Goal: Communication & Community: Answer question/provide support

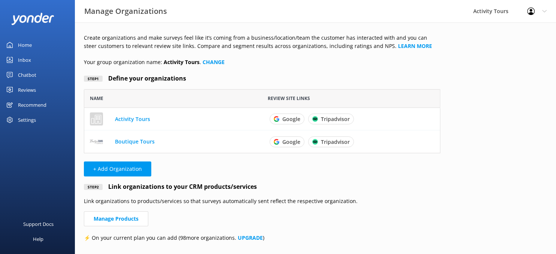
scroll to position [64, 356]
click at [125, 119] on link "Activity Tours" at bounding box center [132, 118] width 35 height 7
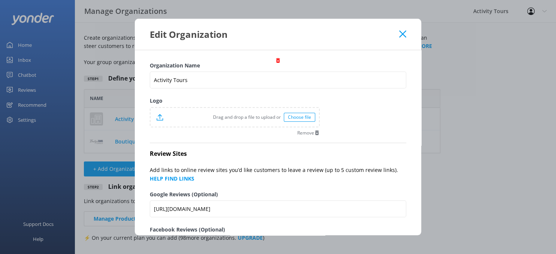
click at [294, 118] on div "Choose file" at bounding box center [299, 117] width 31 height 9
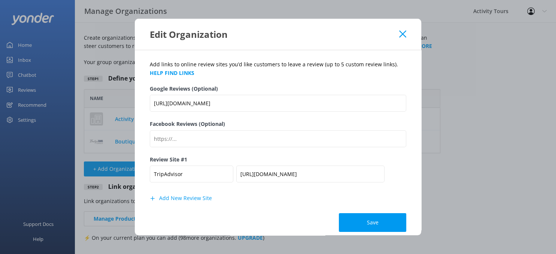
scroll to position [113, 0]
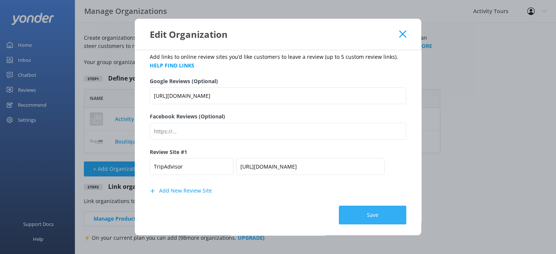
click at [374, 213] on button "Save" at bounding box center [372, 215] width 67 height 19
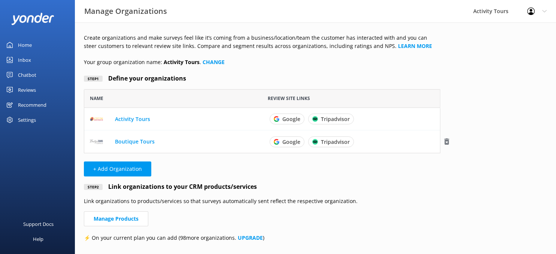
click at [124, 140] on link "Boutique Tours" at bounding box center [135, 141] width 40 height 7
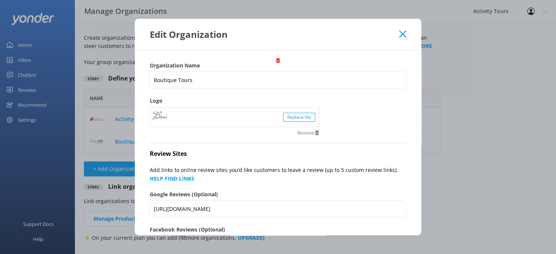
click at [401, 35] on icon at bounding box center [402, 33] width 7 height 7
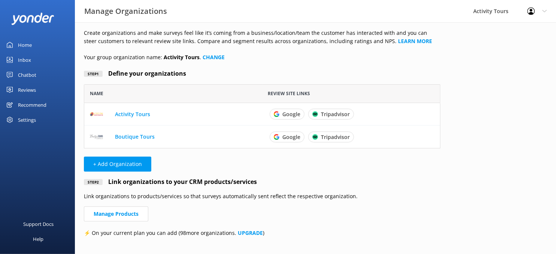
scroll to position [0, 0]
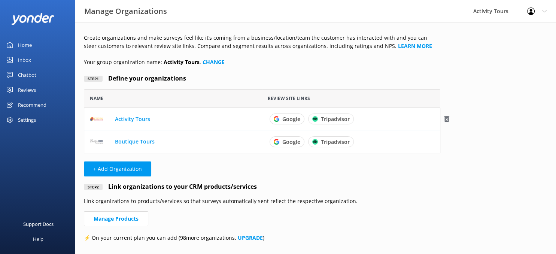
click at [132, 120] on link "Activity Tours" at bounding box center [132, 118] width 35 height 7
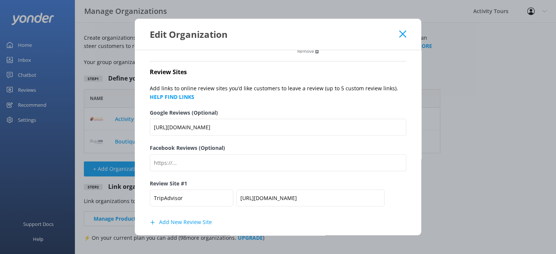
scroll to position [64, 0]
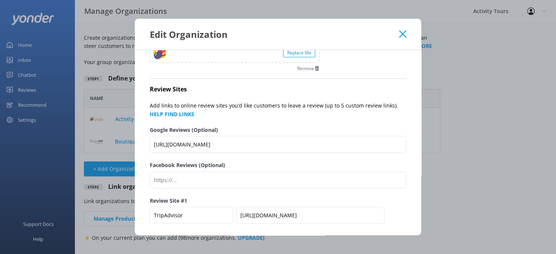
click at [401, 33] on use at bounding box center [402, 34] width 7 height 7
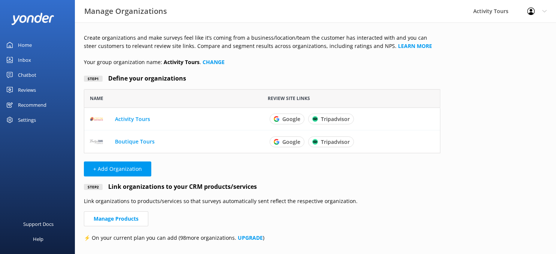
click at [23, 89] on div "Reviews" at bounding box center [27, 89] width 18 height 15
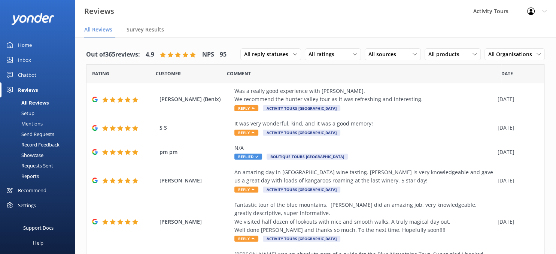
click at [30, 132] on div "Send Requests" at bounding box center [29, 134] width 50 height 10
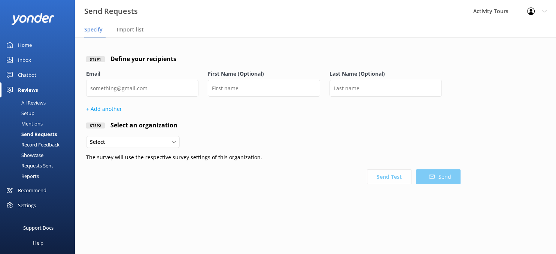
click at [26, 144] on div "Record Feedback" at bounding box center [31, 144] width 55 height 10
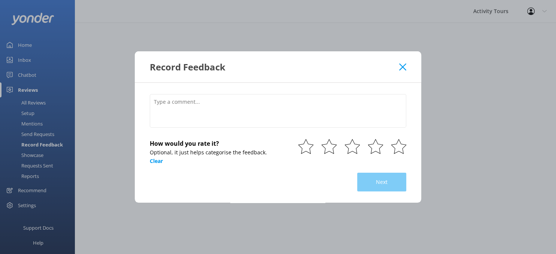
click at [402, 70] on icon at bounding box center [402, 66] width 7 height 7
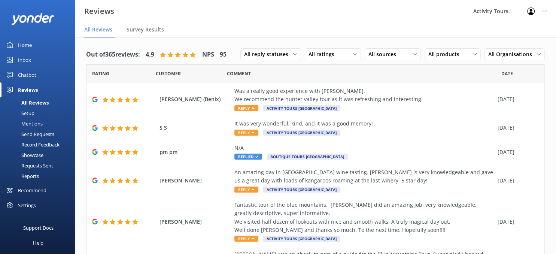
click at [28, 112] on div "Setup" at bounding box center [19, 113] width 30 height 10
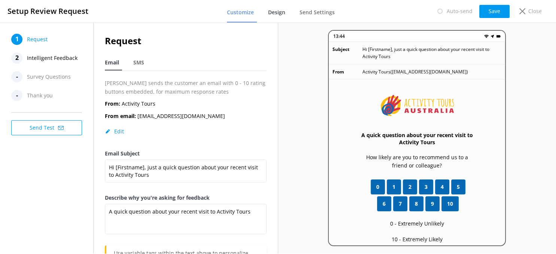
click at [281, 12] on span "Design" at bounding box center [276, 12] width 17 height 7
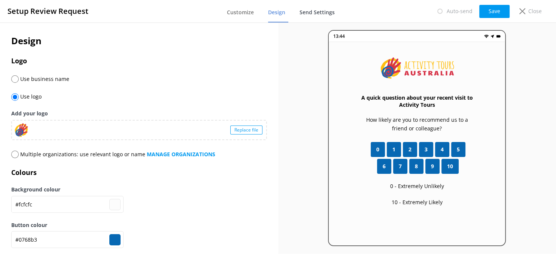
click at [318, 11] on span "Send Settings" at bounding box center [316, 12] width 35 height 7
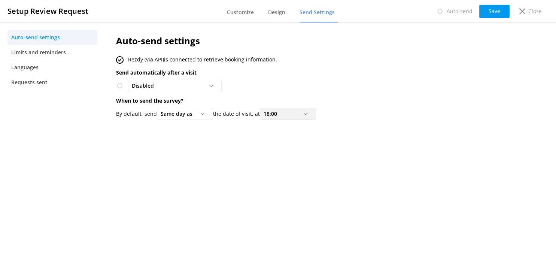
click at [307, 113] on icon at bounding box center [305, 114] width 4 height 4
click at [275, 147] on link "7:00" at bounding box center [293, 148] width 67 height 15
click at [491, 12] on button "Save" at bounding box center [494, 11] width 30 height 13
click at [535, 10] on p "Close" at bounding box center [534, 11] width 13 height 8
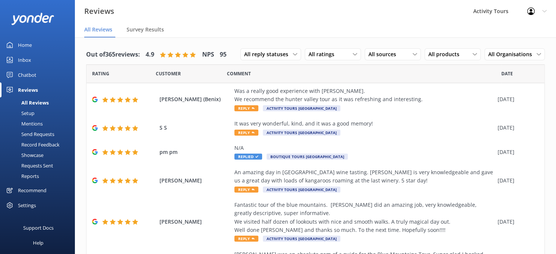
click at [25, 112] on div "Setup" at bounding box center [19, 113] width 30 height 10
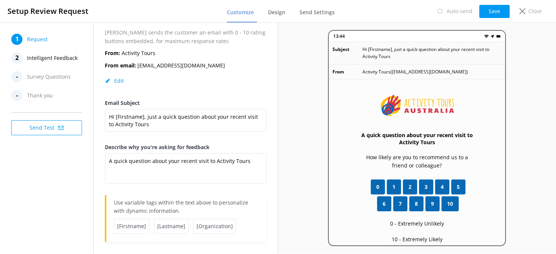
scroll to position [53, 0]
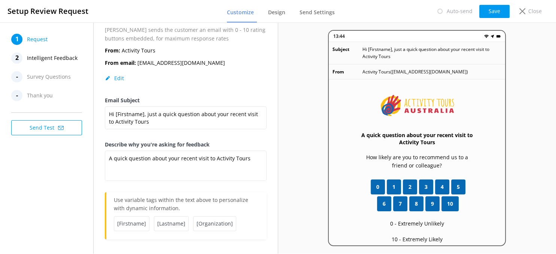
click at [34, 37] on span "Request" at bounding box center [37, 39] width 21 height 11
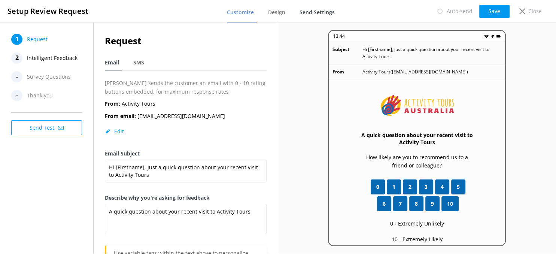
click at [317, 10] on span "Send Settings" at bounding box center [316, 12] width 35 height 7
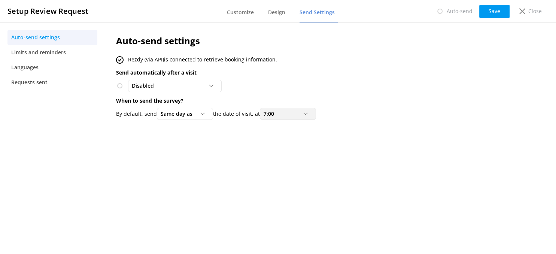
click at [308, 112] on icon at bounding box center [305, 114] width 4 height 4
click at [275, 136] on div "18:00" at bounding box center [270, 134] width 12 height 7
click at [497, 11] on button "Save" at bounding box center [494, 11] width 30 height 13
click at [534, 10] on p "Close" at bounding box center [534, 11] width 13 height 8
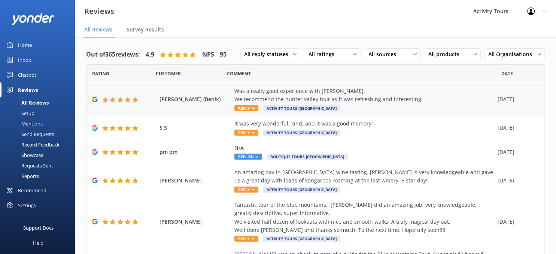
click at [243, 108] on span "Reply" at bounding box center [246, 108] width 24 height 6
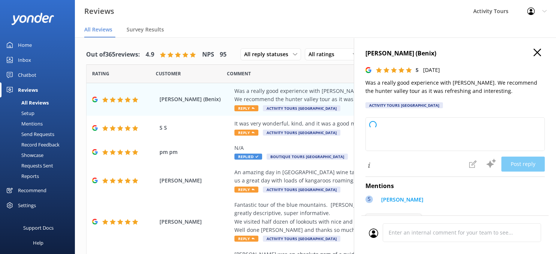
type textarea "Thank you so much for your wonderful feedback! We're delighted to hear you enjo…"
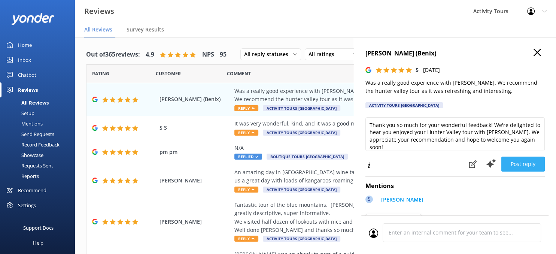
click at [519, 162] on button "Post reply" at bounding box center [522, 163] width 43 height 15
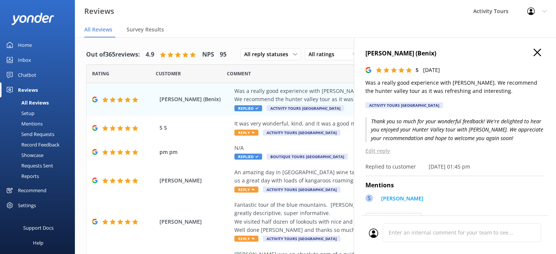
click at [535, 51] on use "button" at bounding box center [536, 52] width 7 height 7
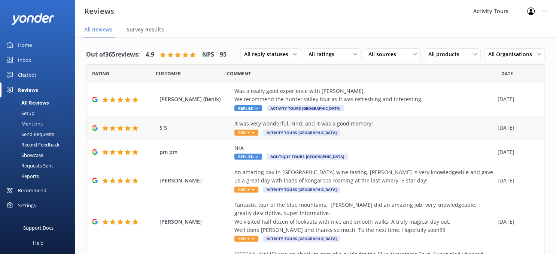
click at [244, 132] on span "Reply" at bounding box center [246, 133] width 24 height 6
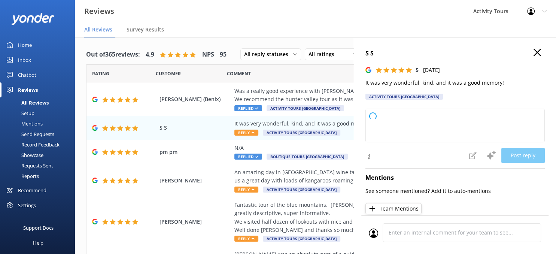
type textarea "Thank you so much for your kind words and wonderful review! We're delighted to …"
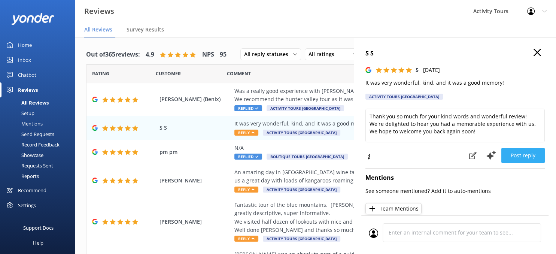
click at [523, 150] on button "Post reply" at bounding box center [522, 155] width 43 height 15
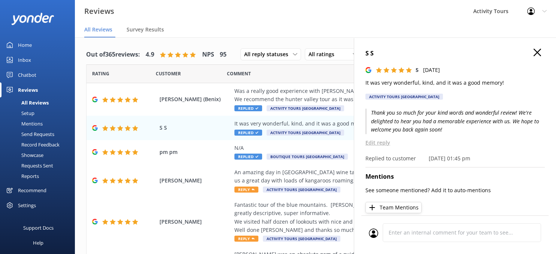
click at [538, 49] on icon "button" at bounding box center [536, 52] width 7 height 7
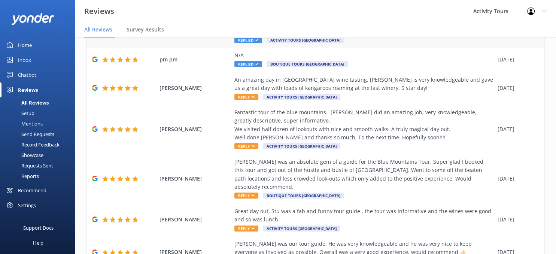
scroll to position [97, 0]
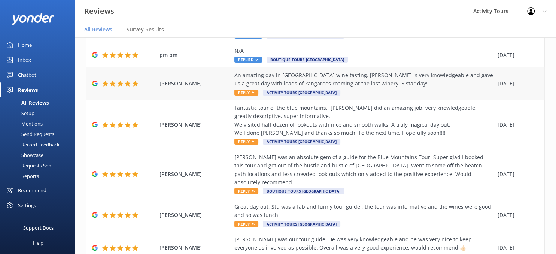
click at [243, 88] on div "An amazing day in [GEOGRAPHIC_DATA] wine tasting. [PERSON_NAME] is very knowled…" at bounding box center [363, 83] width 259 height 25
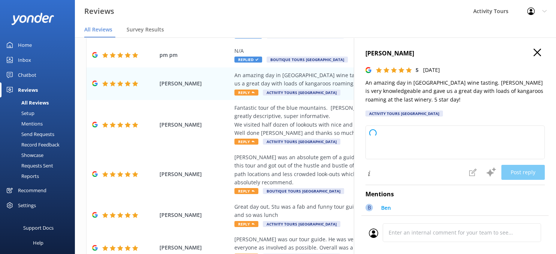
type textarea "Thank you so much for your wonderful review! We're delighted to hear you had an…"
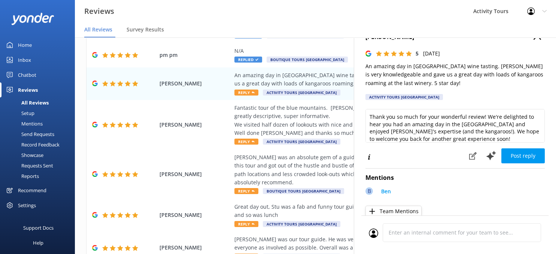
scroll to position [0, 0]
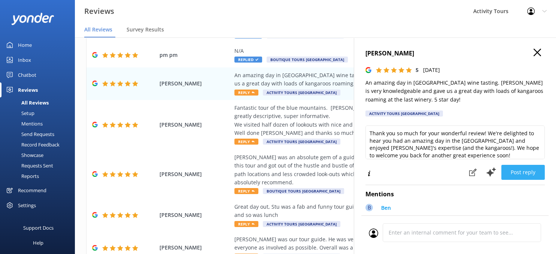
click at [523, 173] on button "Post reply" at bounding box center [522, 172] width 43 height 15
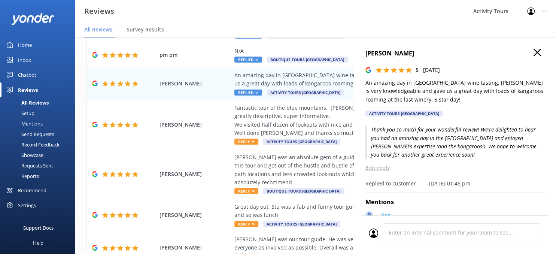
click at [539, 52] on icon "button" at bounding box center [536, 52] width 7 height 7
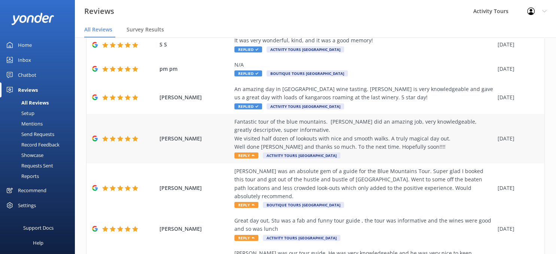
scroll to position [97, 0]
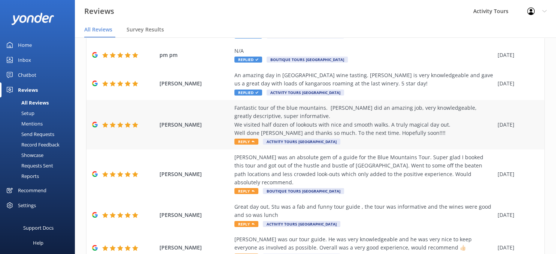
click at [252, 125] on div "Fantastic tour of the blue mountains. [PERSON_NAME] did an amazing job, very kn…" at bounding box center [363, 121] width 259 height 34
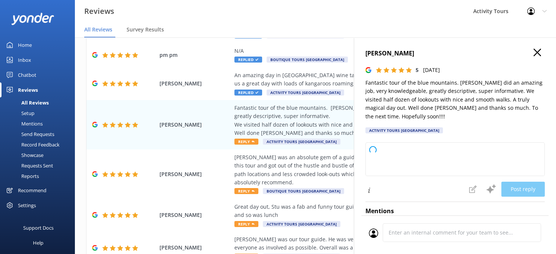
type textarea "Thank you so much for your wonderful review! We're delighted you had such a mag…"
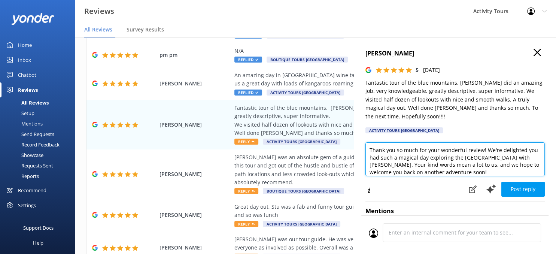
click at [406, 142] on textarea "Thank you so much for your wonderful review! We're delighted you had such a mag…" at bounding box center [454, 159] width 179 height 34
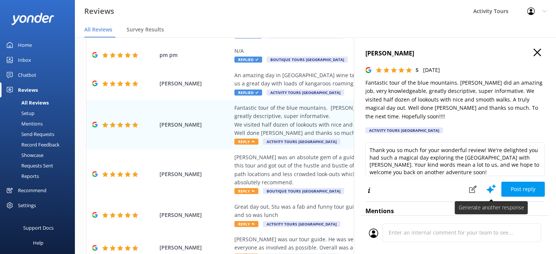
click at [491, 183] on icon at bounding box center [490, 188] width 11 height 11
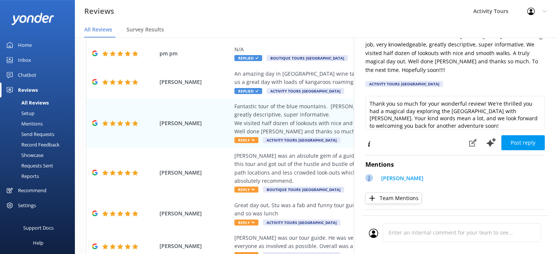
scroll to position [0, 0]
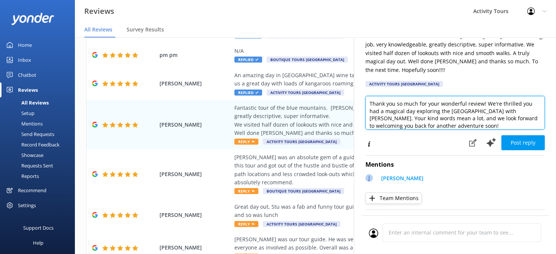
click at [447, 115] on textarea "Thank you so much for your wonderful review! We're thrilled you had a magical d…" at bounding box center [454, 113] width 179 height 34
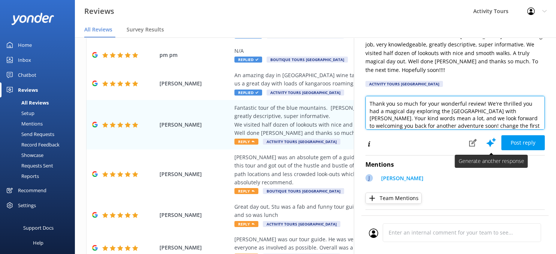
type textarea "Thank you so much for your wonderful review! We're thrilled you had a magical d…"
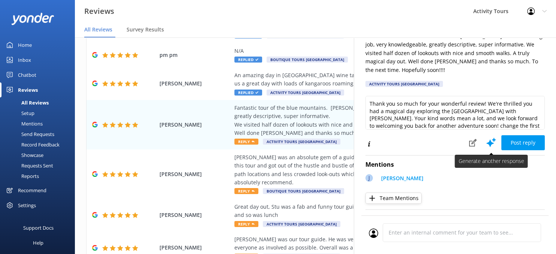
click at [488, 137] on icon at bounding box center [490, 142] width 11 height 11
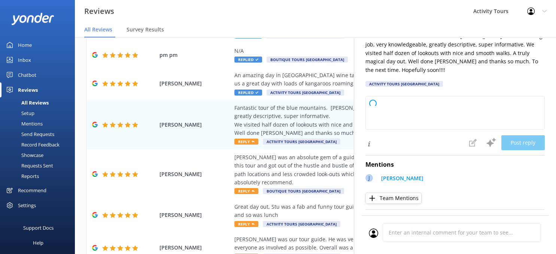
type textarea "Thank you so much for your wonderful review! We're delighted to hear you enjoye…"
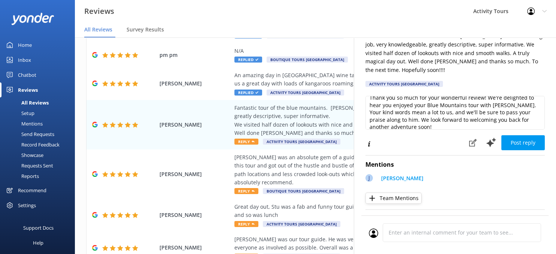
scroll to position [11, 0]
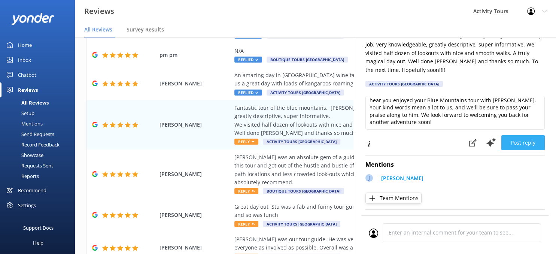
click at [524, 136] on button "Post reply" at bounding box center [522, 142] width 43 height 15
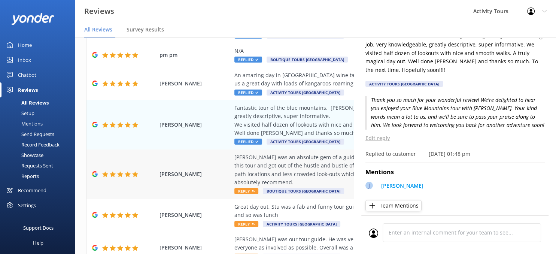
click at [296, 165] on div "[PERSON_NAME] was an absolute gem of a guide for the Blue Mountains Tour. Super…" at bounding box center [363, 170] width 259 height 34
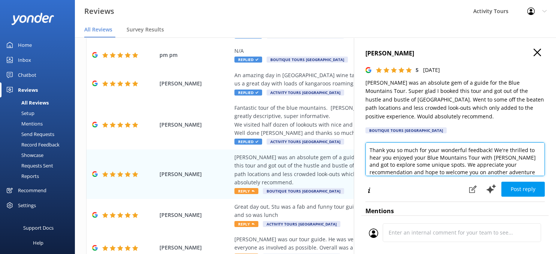
click at [426, 150] on textarea "Thank you so much for your wonderful feedback! We're thrilled to hear you enjoy…" at bounding box center [454, 159] width 179 height 34
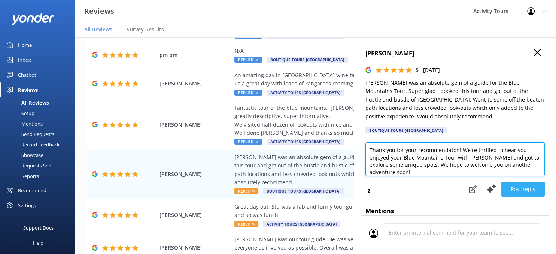
type textarea "Thank you for your recommendaton! We're thrilled to hear you enjoyed your Blue …"
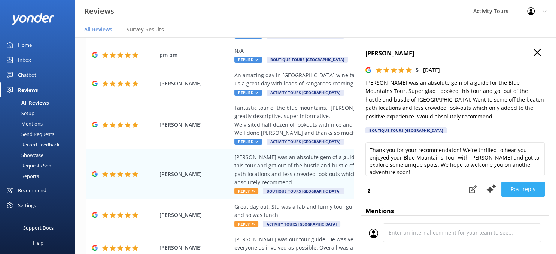
click at [516, 189] on button "Post reply" at bounding box center [522, 189] width 43 height 15
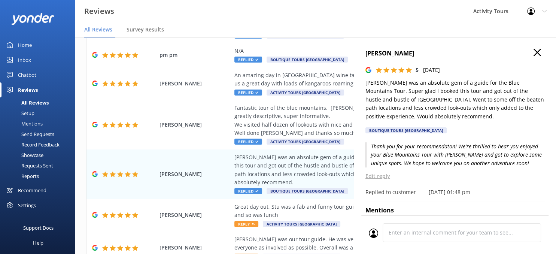
click at [536, 52] on use "button" at bounding box center [536, 52] width 7 height 7
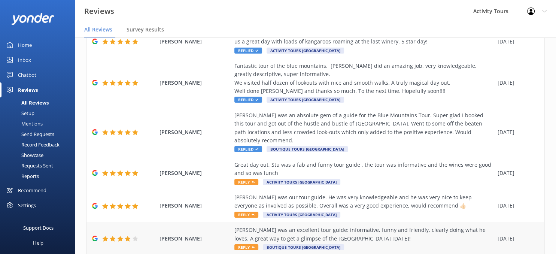
scroll to position [109, 0]
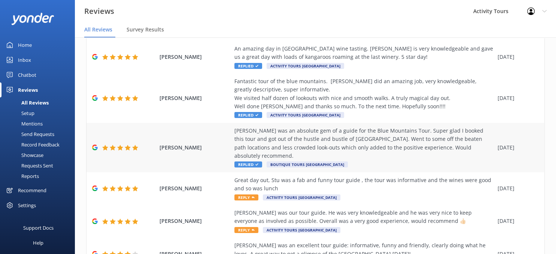
click at [246, 161] on span "Replied" at bounding box center [248, 164] width 28 height 6
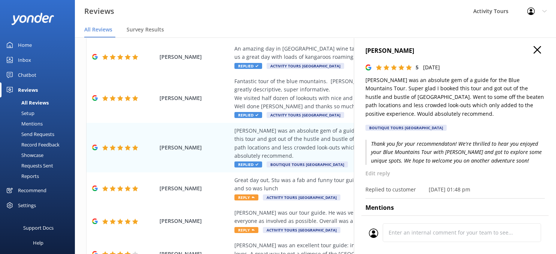
scroll to position [0, 0]
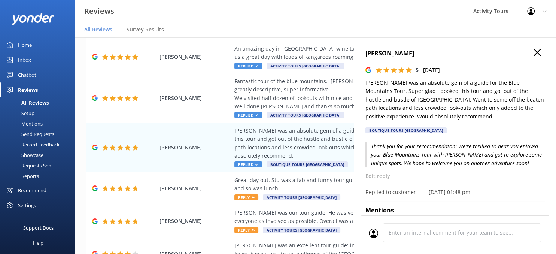
click at [538, 51] on use "button" at bounding box center [536, 52] width 7 height 7
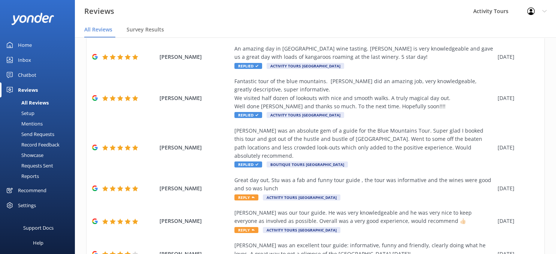
click at [25, 47] on div "Home" at bounding box center [25, 44] width 14 height 15
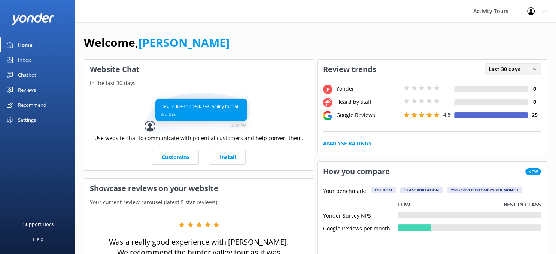
click at [537, 69] on div "Last 30 days" at bounding box center [513, 69] width 52 height 8
click at [537, 69] on icon at bounding box center [535, 69] width 4 height 4
